Goal: Information Seeking & Learning: Learn about a topic

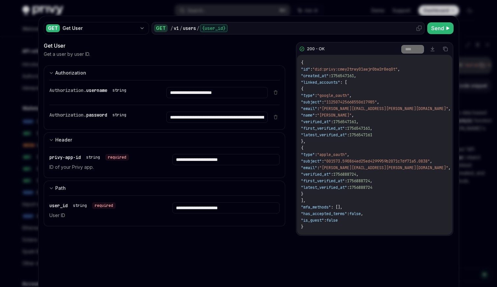
scroll to position [463, 0]
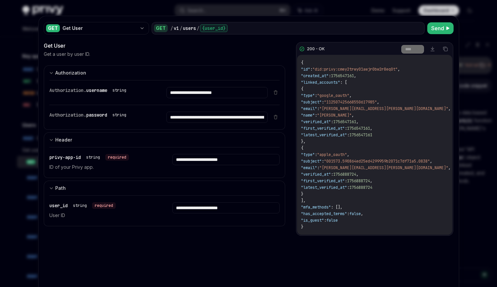
click at [237, 14] on div at bounding box center [248, 143] width 497 height 287
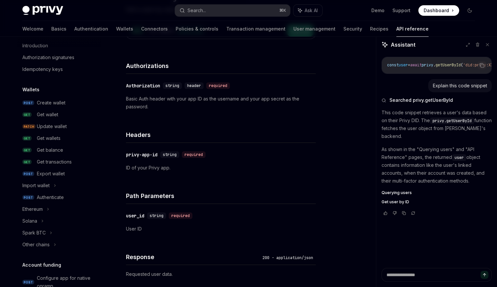
scroll to position [15, 0]
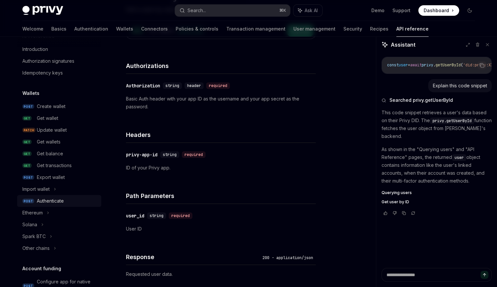
click at [70, 199] on div "Authenticate" at bounding box center [67, 201] width 60 height 8
type textarea "*"
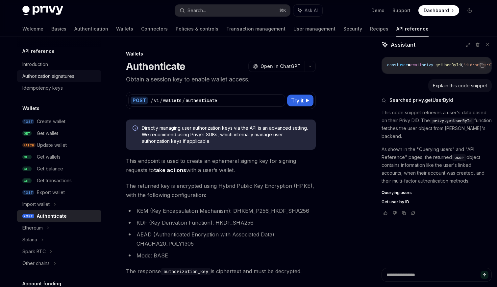
click at [74, 73] on div "Authorization signatures" at bounding box center [48, 76] width 52 height 8
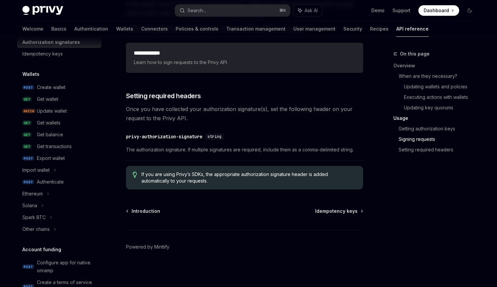
scroll to position [34, 0]
click at [33, 195] on div "Ethereum" at bounding box center [32, 195] width 20 height 8
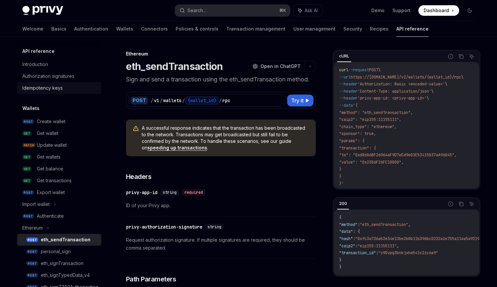
click at [53, 87] on div "Idempotency keys" at bounding box center [42, 88] width 40 height 8
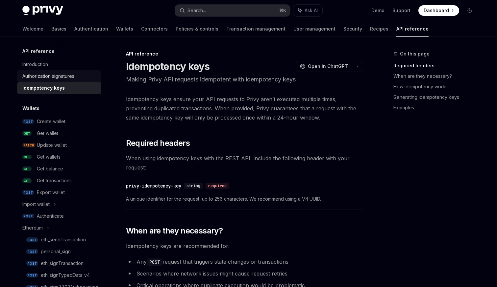
click at [52, 75] on div "Authorization signatures" at bounding box center [48, 76] width 52 height 8
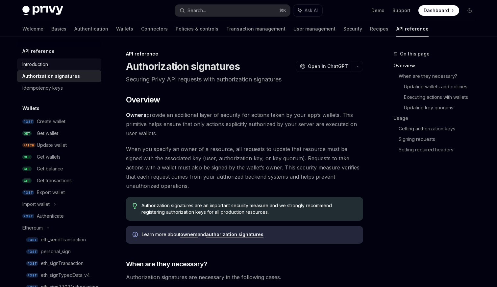
click at [36, 63] on div "Introduction" at bounding box center [35, 64] width 26 height 8
type textarea "*"
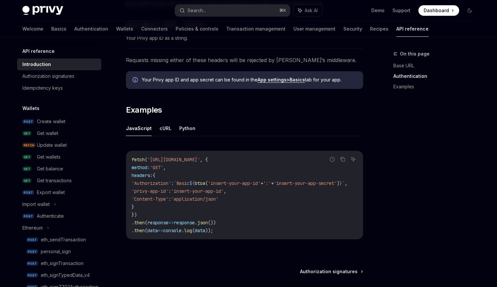
scroll to position [363, 0]
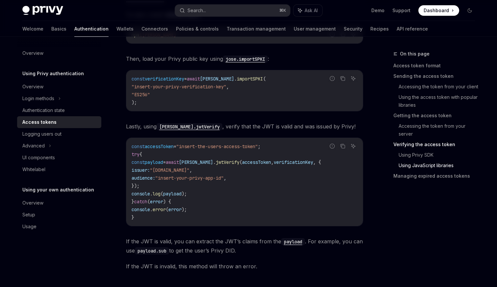
scroll to position [1582, 0]
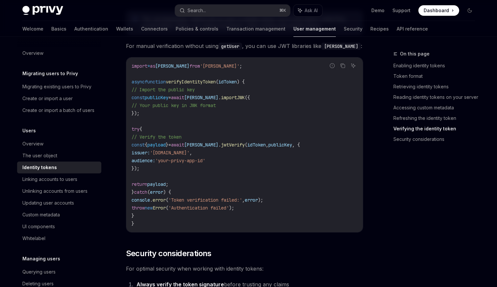
scroll to position [1943, 0]
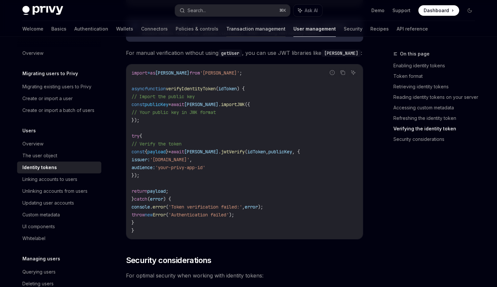
click at [230, 31] on link "Transaction management" at bounding box center [255, 29] width 59 height 16
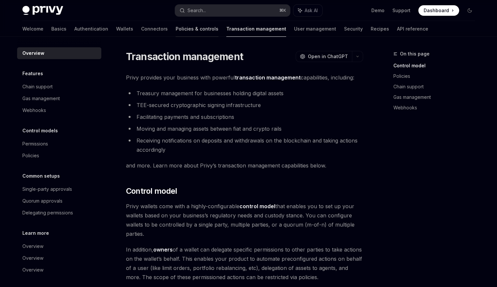
click at [176, 29] on link "Policies & controls" at bounding box center [197, 29] width 43 height 16
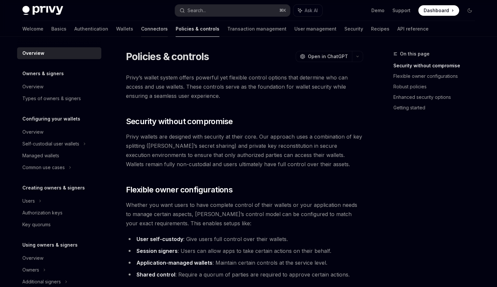
click at [141, 28] on link "Connectors" at bounding box center [154, 29] width 27 height 16
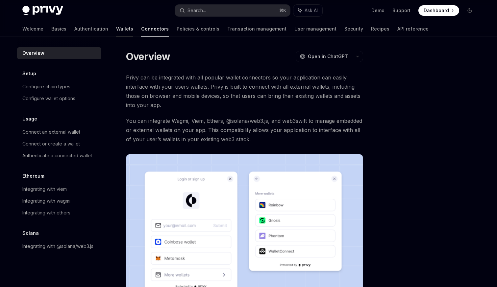
click at [116, 30] on link "Wallets" at bounding box center [124, 29] width 17 height 16
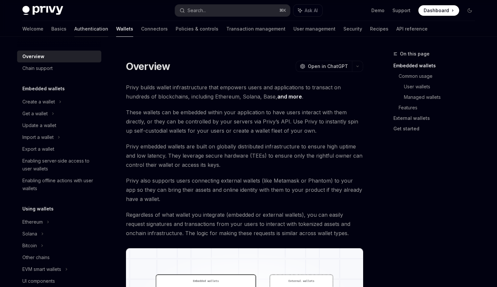
click at [74, 32] on link "Authentication" at bounding box center [91, 29] width 34 height 16
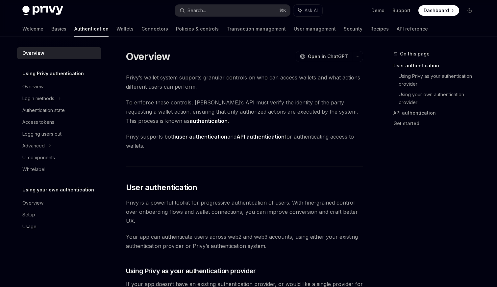
click at [43, 29] on div "Welcome Basics Authentication Wallets Connectors Policies & controls Transactio…" at bounding box center [224, 29] width 405 height 16
click at [51, 29] on link "Basics" at bounding box center [58, 29] width 15 height 16
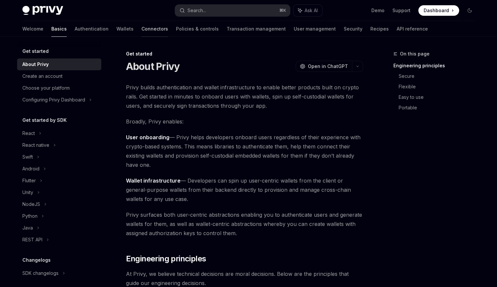
click at [141, 24] on link "Connectors" at bounding box center [154, 29] width 27 height 16
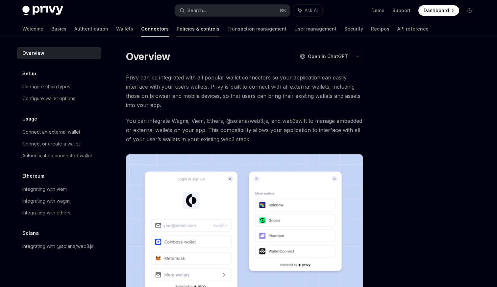
click at [178, 25] on link "Policies & controls" at bounding box center [198, 29] width 43 height 16
type textarea "*"
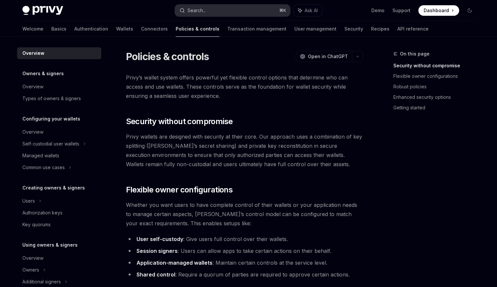
click at [211, 11] on button "Search... ⌘ K" at bounding box center [232, 11] width 115 height 12
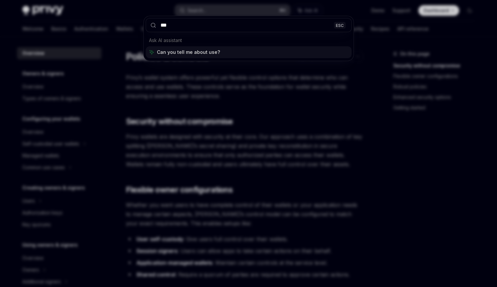
type input "****"
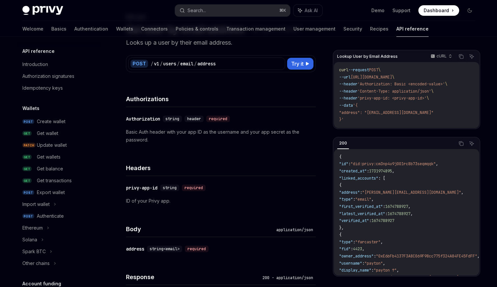
scroll to position [538, 0]
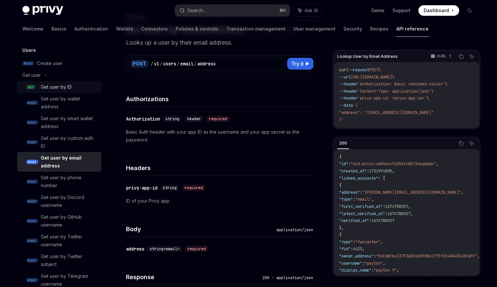
click at [70, 84] on div "Get user by ID" at bounding box center [56, 87] width 31 height 8
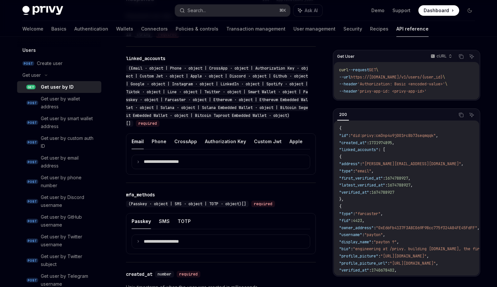
scroll to position [335, 0]
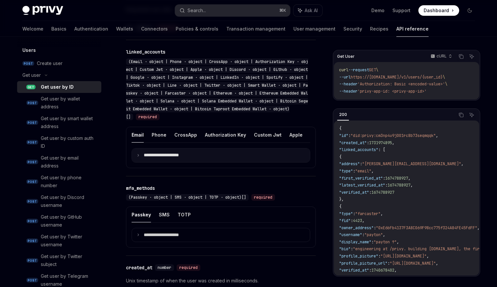
click at [213, 152] on summary "**********" at bounding box center [221, 156] width 178 height 14
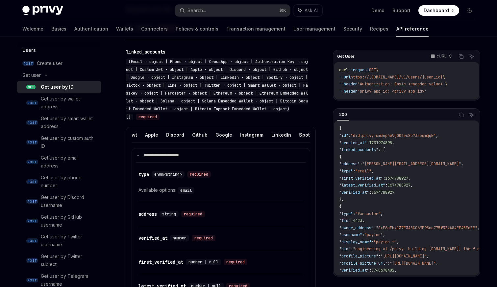
scroll to position [0, 164]
click at [198, 135] on button "Google" at bounding box center [204, 134] width 17 height 15
type textarea "*"
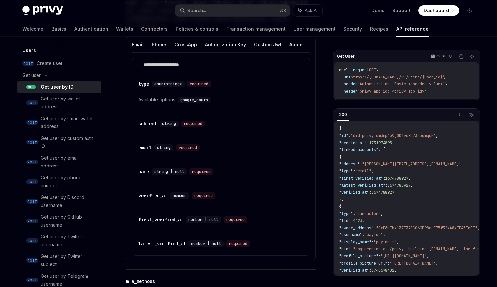
scroll to position [426, 0]
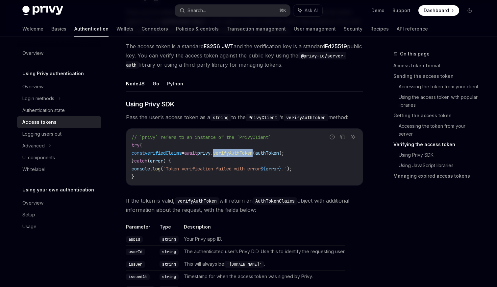
scroll to position [986, 0]
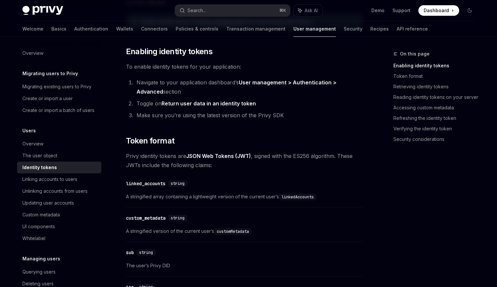
scroll to position [32, 0]
